Goal: Book appointment/travel/reservation

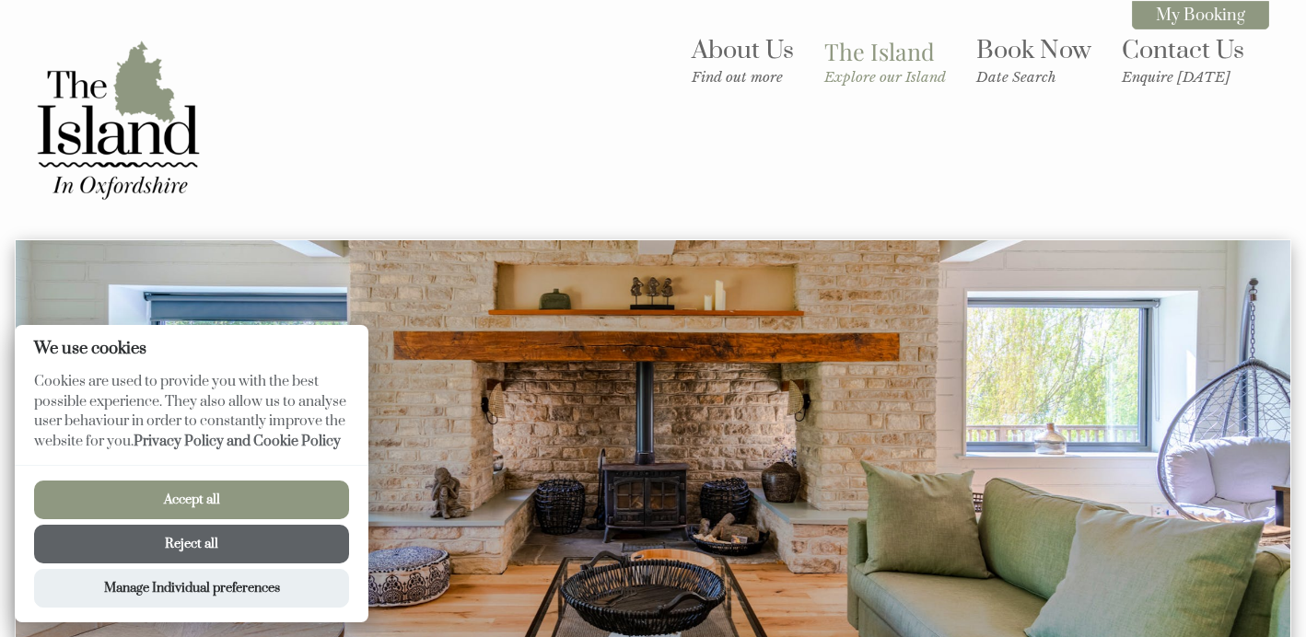
click at [184, 550] on button "Reject all" at bounding box center [191, 544] width 315 height 39
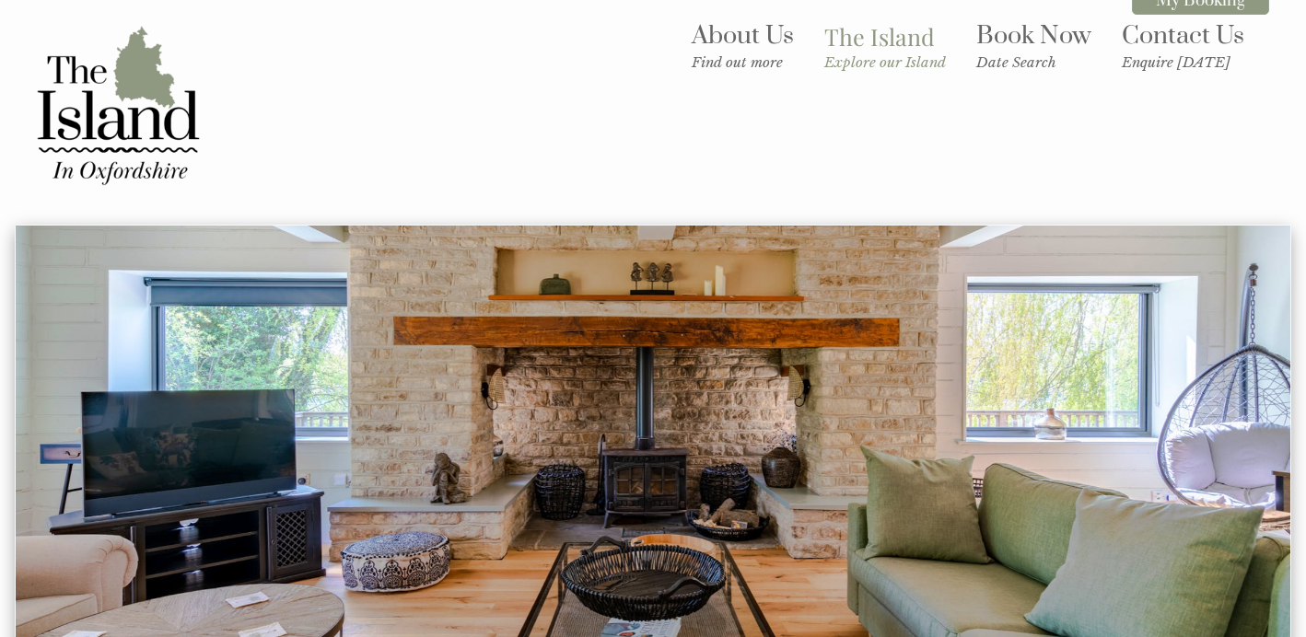
scroll to position [16, 0]
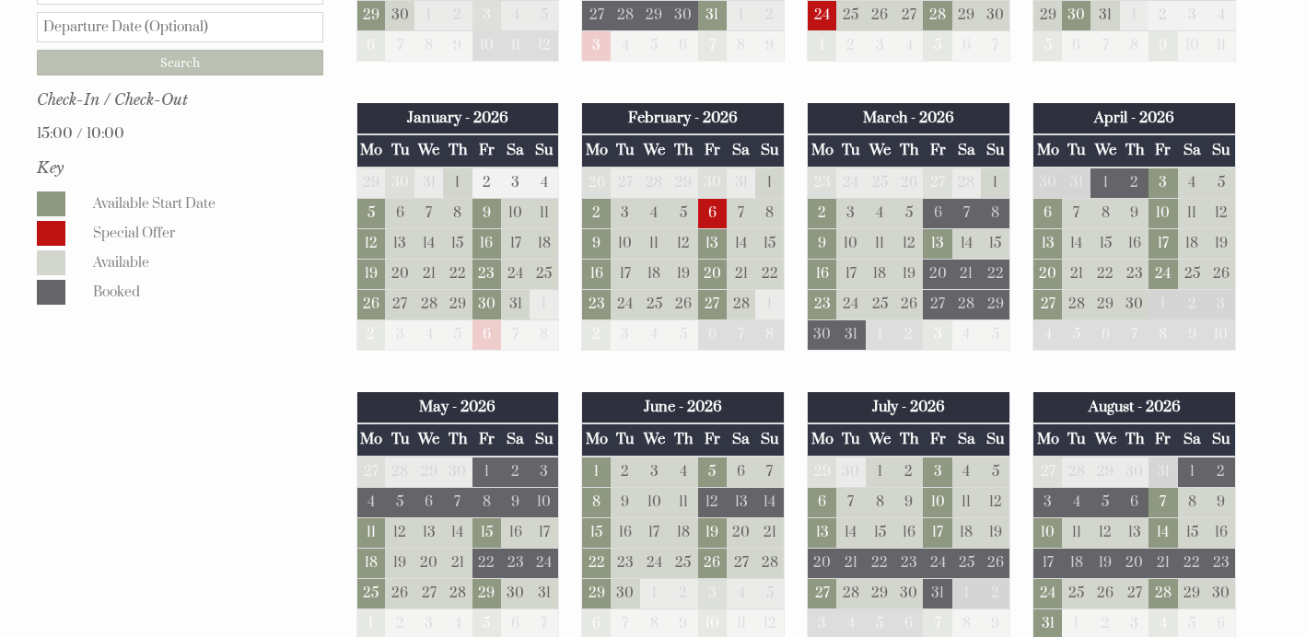
scroll to position [1007, 0]
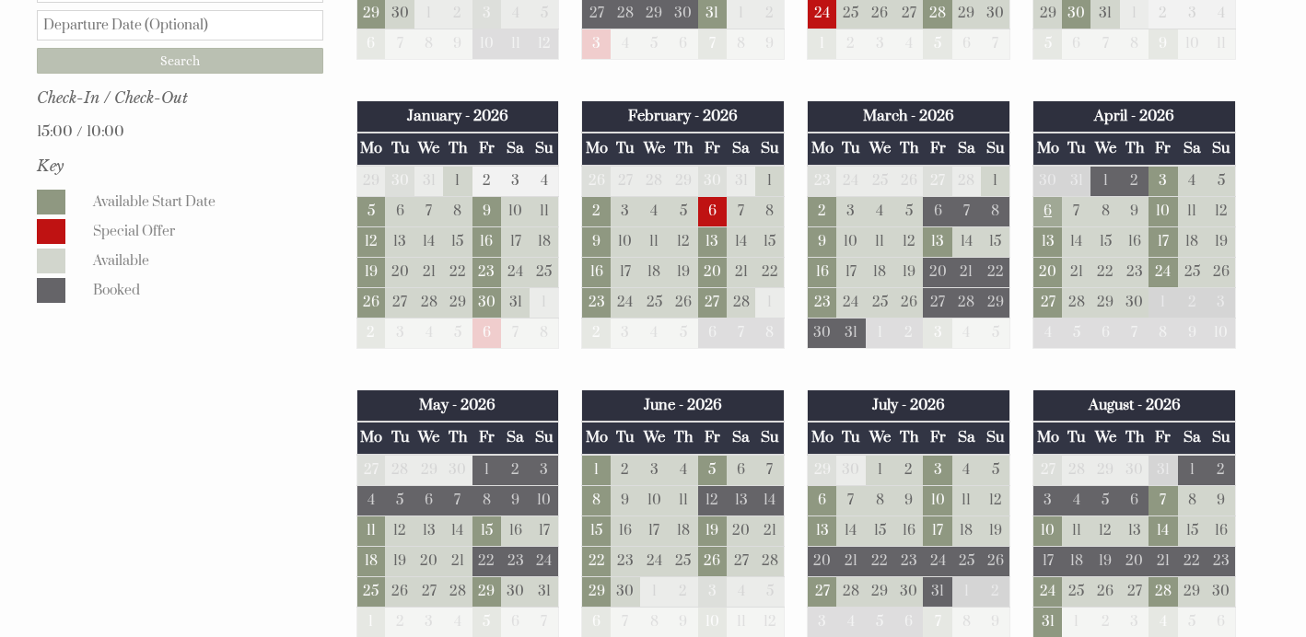
click at [1044, 203] on td "6" at bounding box center [1047, 211] width 29 height 30
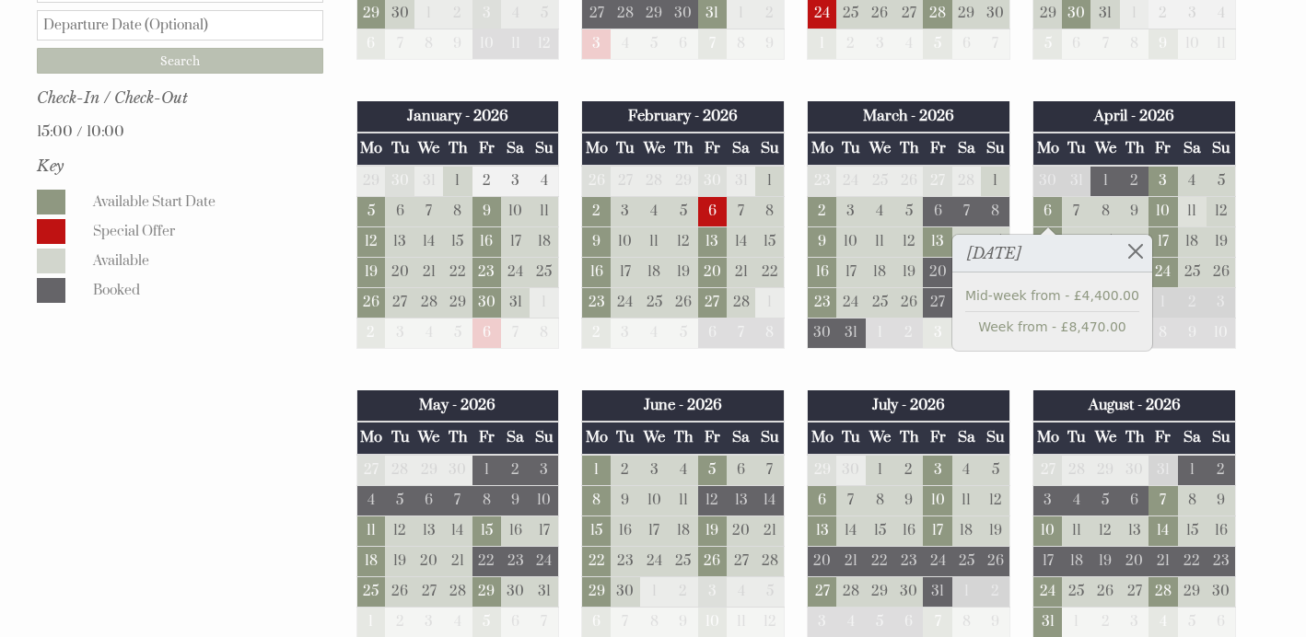
click at [1181, 210] on td "11" at bounding box center [1192, 211] width 29 height 30
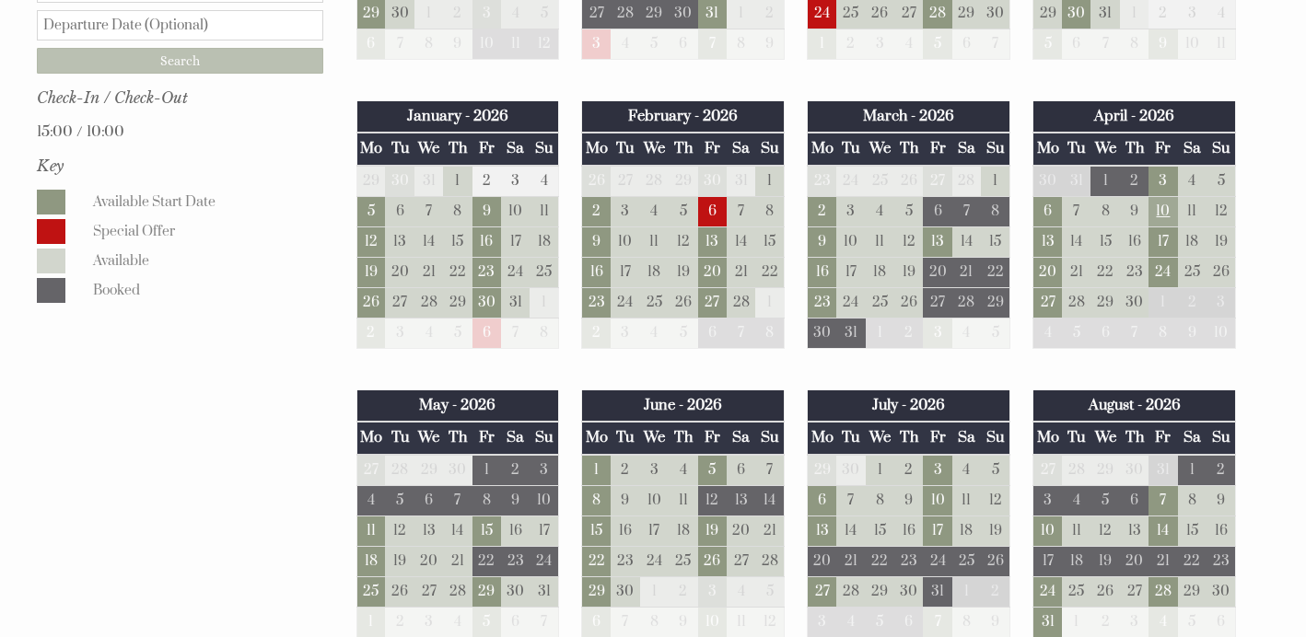
click at [1160, 213] on td "10" at bounding box center [1163, 211] width 29 height 30
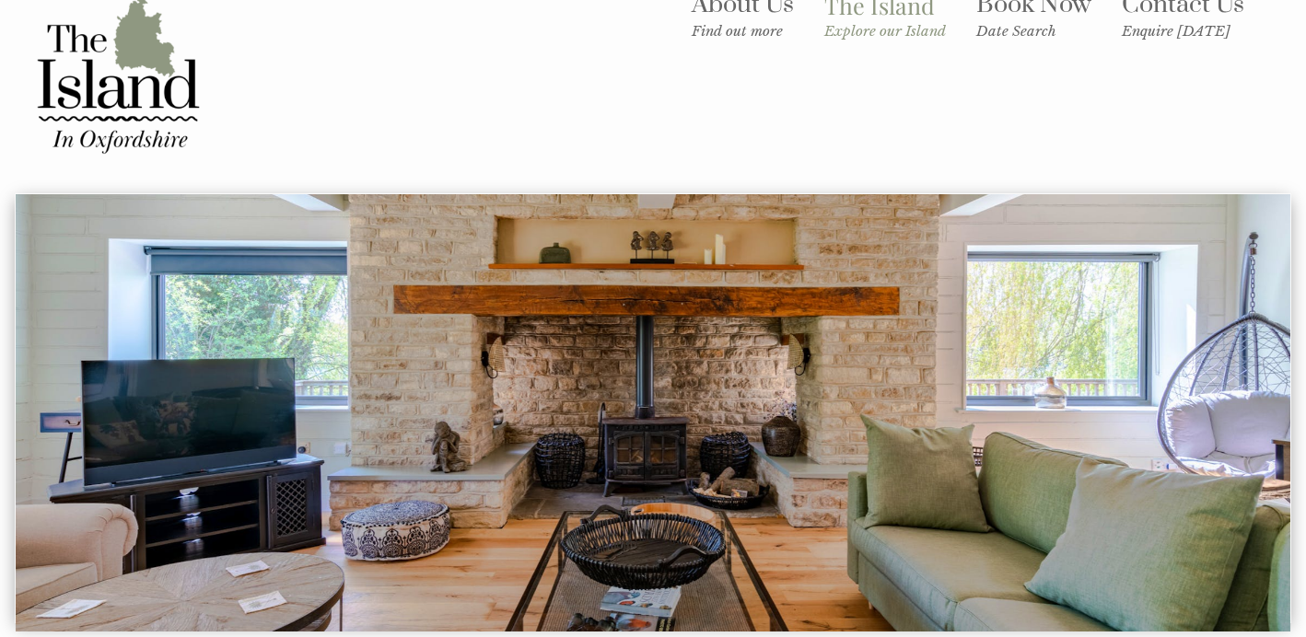
scroll to position [0, 0]
